Goal: Book appointment/travel/reservation

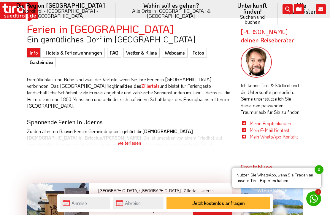
scroll to position [26, 0]
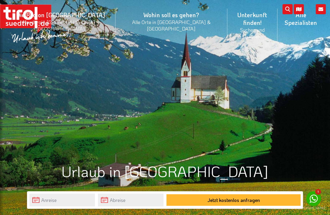
scroll to position [266, 0]
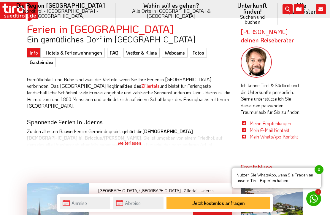
click at [37, 48] on link "Info" at bounding box center [34, 53] width 14 height 10
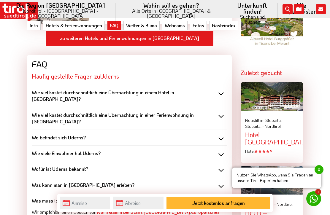
scroll to position [607, 0]
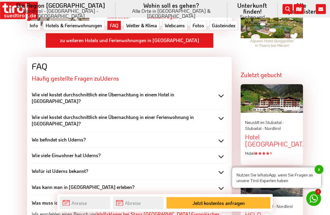
click at [227, 92] on div "Wie viel kostet durchschnittlich eine Übernachtung in einem Hotel in Uderns?" at bounding box center [129, 98] width 195 height 13
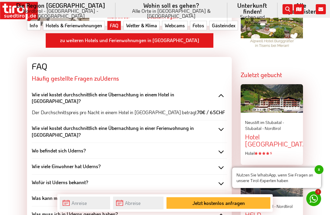
click at [224, 148] on div "Wo befindet sich Uderns?" at bounding box center [129, 151] width 195 height 7
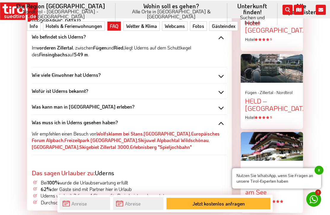
scroll to position [722, 0]
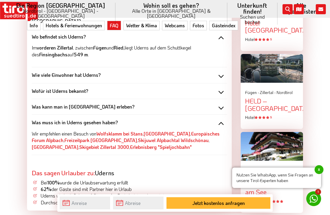
click at [277, 182] on div "Pension Ticklhof am See" at bounding box center [271, 189] width 53 height 14
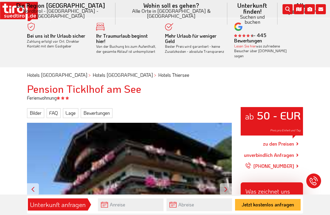
click at [278, 118] on div "ab 50 - EUR Preis pro Einheit und Tag" at bounding box center [272, 121] width 62 height 28
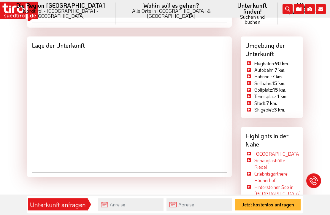
scroll to position [744, 0]
click at [70, 211] on div "Unterkunft anfragen" at bounding box center [58, 205] width 60 height 12
click at [77, 211] on div "Unterkunft anfragen" at bounding box center [58, 205] width 60 height 12
click at [72, 210] on div "Unterkunft anfragen" at bounding box center [58, 205] width 56 height 10
click at [68, 210] on div "Unterkunft anfragen" at bounding box center [58, 205] width 56 height 10
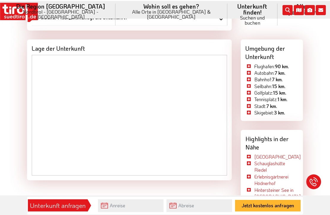
scroll to position [740, 0]
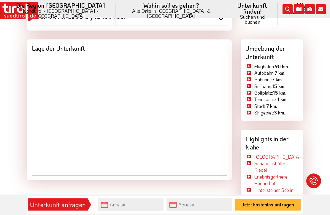
click at [228, 42] on link "3 Sterne Hotels" at bounding box center [253, 48] width 50 height 12
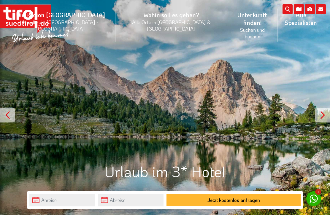
scroll to position [1, 0]
click at [292, 3] on div "Die Region Tirol Nordtirol - Südtirol - Osttirol Tirol/Nordtirol Tirol/Nordtiro…" at bounding box center [165, 25] width 330 height 50
click at [290, 13] on icon "submit" at bounding box center [288, 9] width 10 height 10
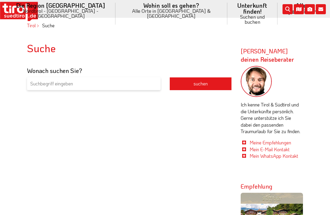
click at [227, 15] on li "Unterkunft finden! Suchen und buchen Alle Spezialisten 3 Sterne Hotels 4 Sterne…" at bounding box center [252, 13] width 50 height 27
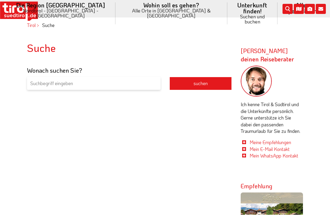
scroll to position [0, 0]
click at [110, 34] on icon at bounding box center [115, 39] width 10 height 10
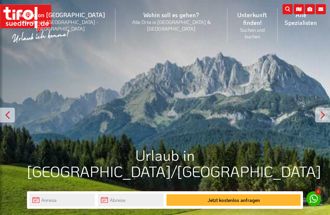
scroll to position [60, 0]
click at [229, 75] on link "Ferienwohnungen" at bounding box center [253, 81] width 50 height 12
click at [228, 75] on link "Ferienwohnungen" at bounding box center [253, 81] width 50 height 12
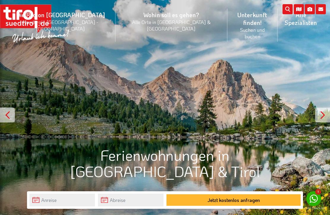
click at [180, 49] on div "© Alamy Stock Photo / Grünsee in den Dolomiten" at bounding box center [165, 107] width 330 height 215
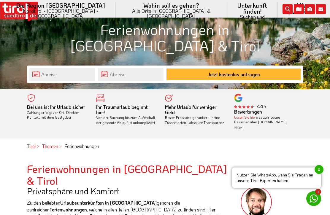
scroll to position [126, 0]
click at [39, 70] on input "text" at bounding box center [62, 74] width 66 height 13
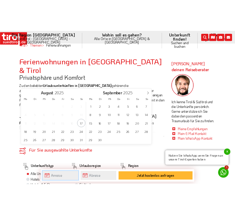
scroll to position [63, 0]
